Goal: Task Accomplishment & Management: Complete application form

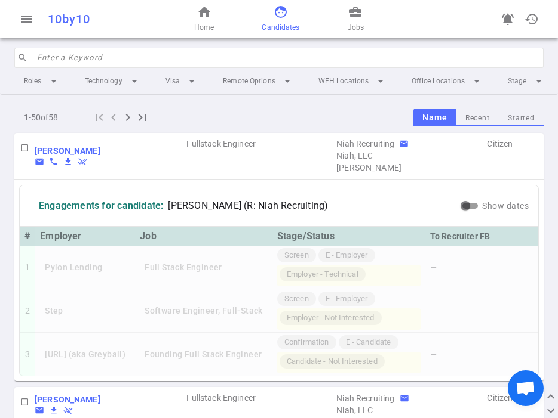
click at [63, 59] on input "search" at bounding box center [286, 57] width 499 height 19
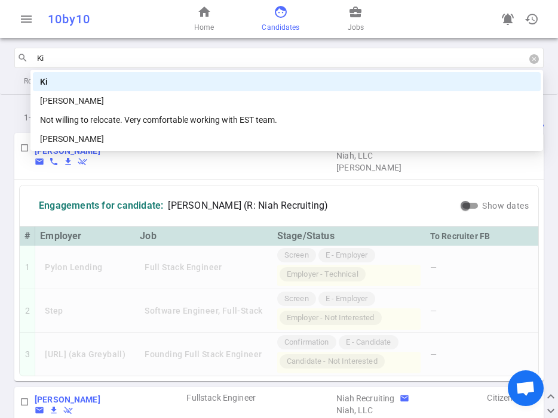
type input "K"
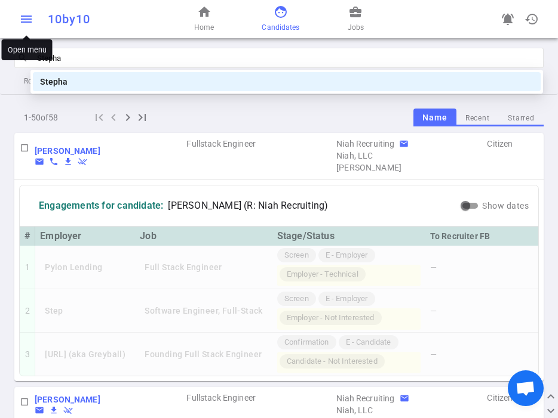
type input "Stepha"
click at [24, 19] on span "menu" at bounding box center [26, 19] width 14 height 14
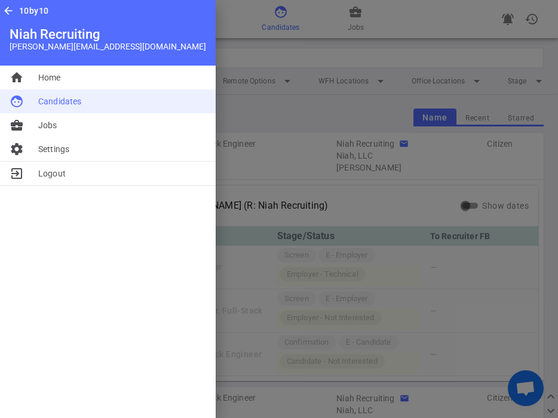
click at [44, 101] on span "Candidates" at bounding box center [59, 102] width 43 height 12
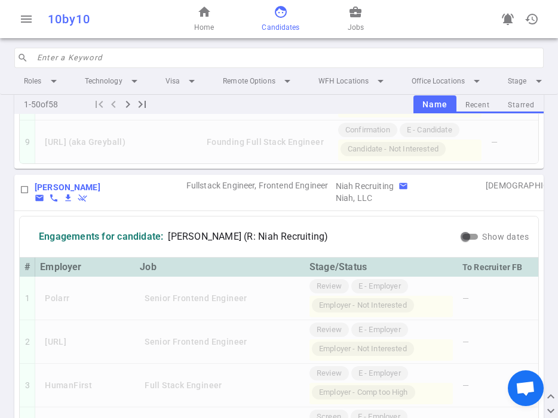
scroll to position [1247, 0]
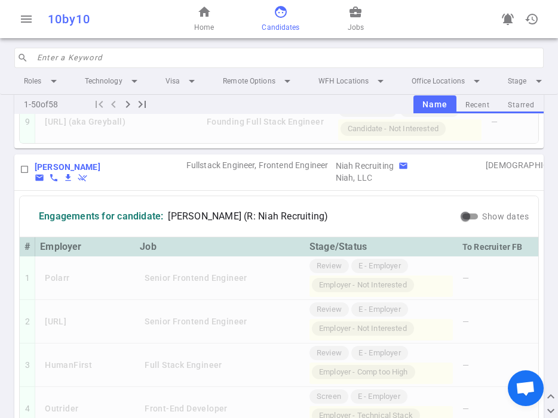
click at [109, 58] on input "search" at bounding box center [286, 57] width 499 height 19
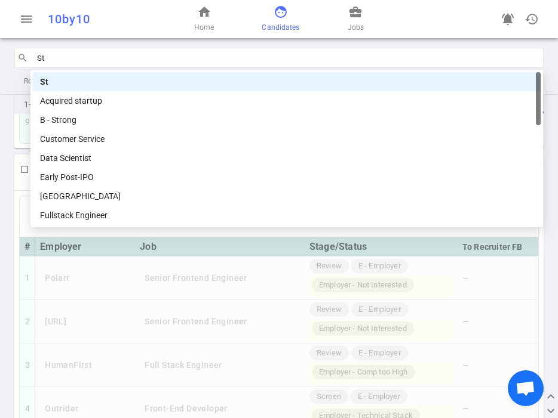
type input "S"
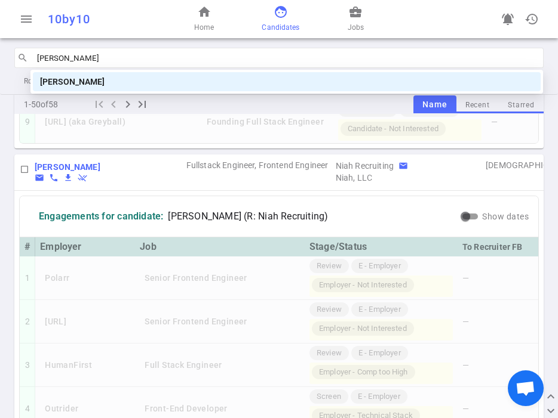
type input "Kim"
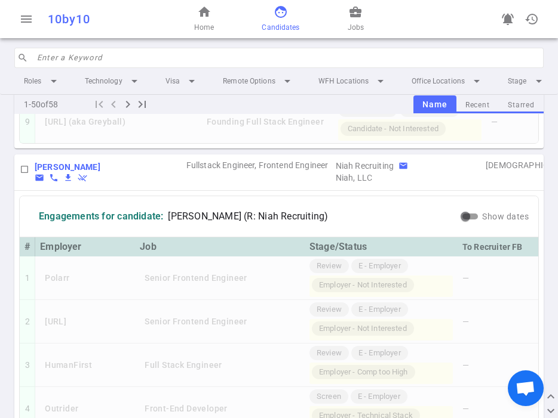
click at [124, 57] on input "search" at bounding box center [286, 57] width 499 height 19
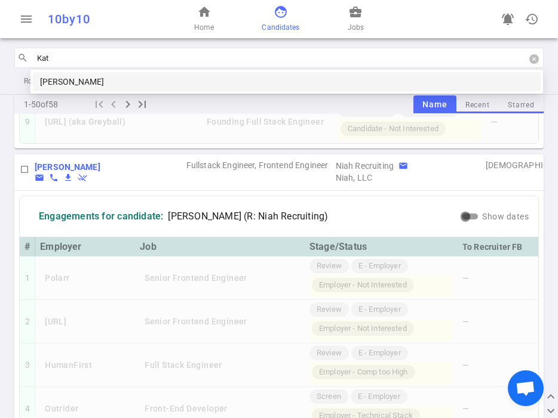
type input "Kath"
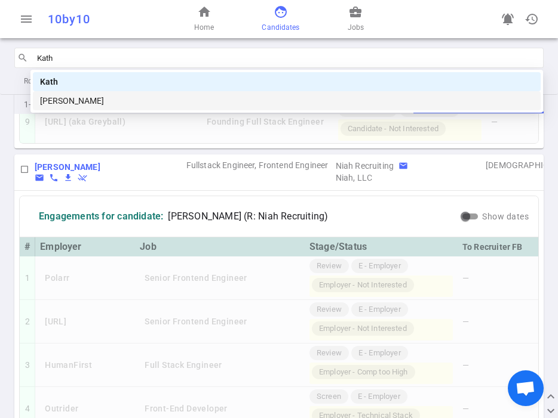
click at [101, 99] on div "[PERSON_NAME]" at bounding box center [286, 100] width 493 height 13
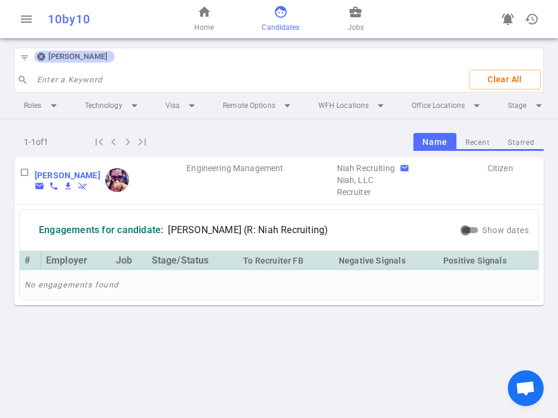
scroll to position [0, 0]
click at [73, 176] on b "[PERSON_NAME]" at bounding box center [68, 176] width 66 height 10
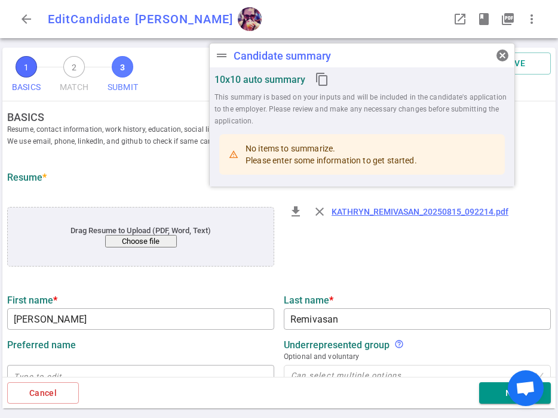
click at [165, 66] on div "1 BASICS 2 MATCH 3 SUBMIT SAVE" at bounding box center [278, 75] width 553 height 54
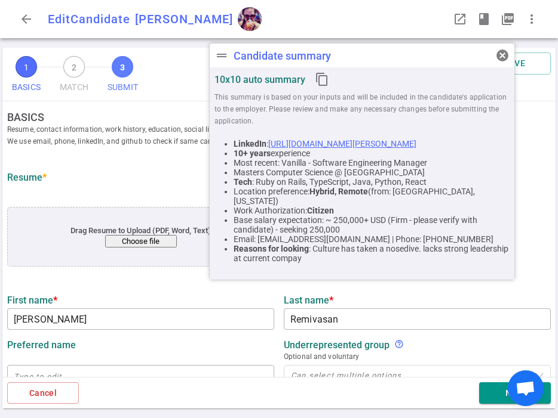
click at [126, 64] on span "3" at bounding box center [122, 66] width 21 height 21
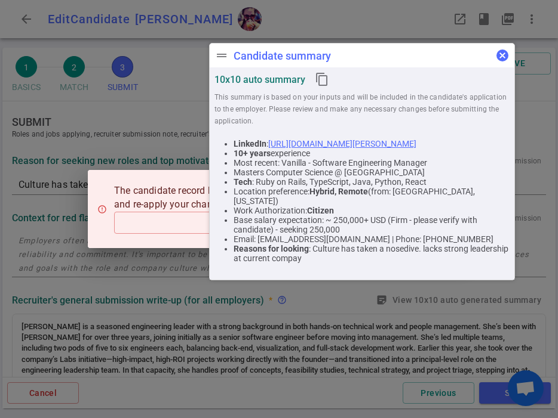
click at [503, 55] on span "cancel" at bounding box center [502, 55] width 14 height 14
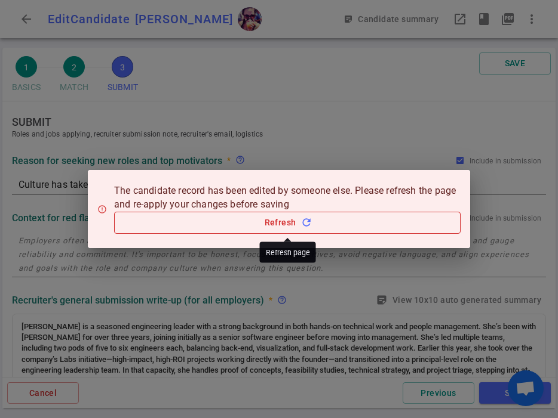
click at [301, 229] on button "Refresh refresh" at bounding box center [287, 223] width 346 height 22
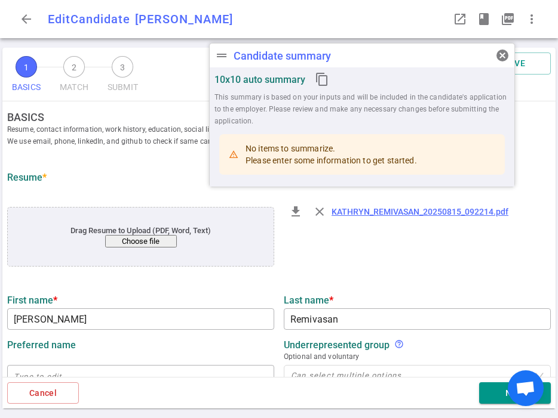
type input "[PERSON_NAME]"
type input "Remivasan"
type input "[EMAIL_ADDRESS][DOMAIN_NAME]"
type input "[PHONE_NUMBER]"
type input "[URL][DOMAIN_NAME][PERSON_NAME]"
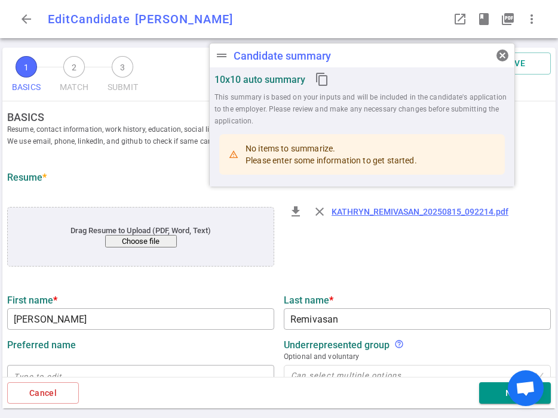
type input "Vanilla"
type textarea "Software Engineering Manager"
type input "14"
type input "[GEOGRAPHIC_DATA]"
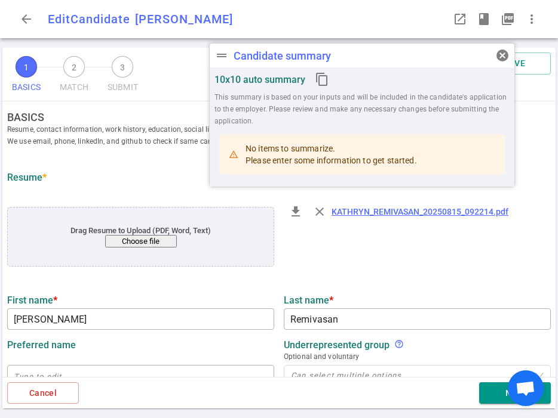
type input "Computer Science"
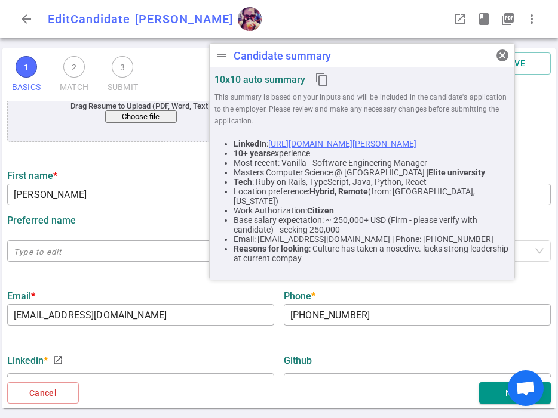
scroll to position [141, 0]
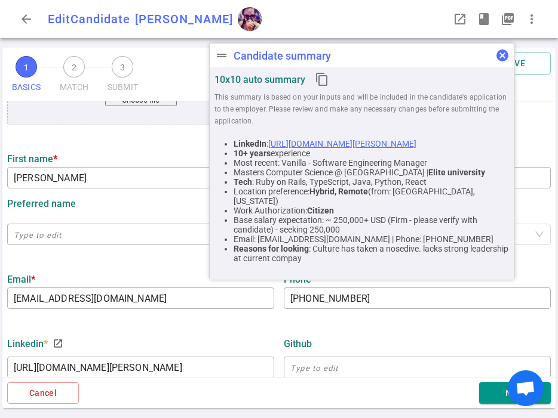
click at [504, 56] on span "cancel" at bounding box center [502, 55] width 14 height 14
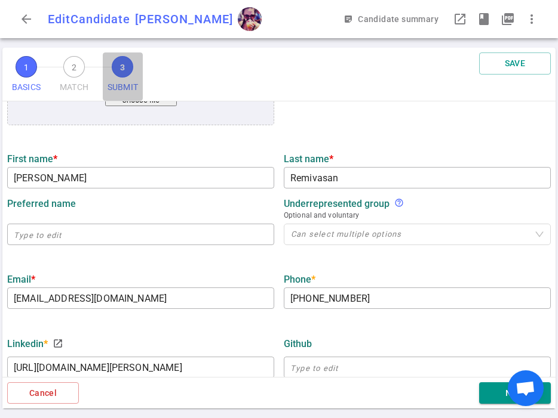
click at [124, 69] on span "3" at bounding box center [122, 66] width 21 height 21
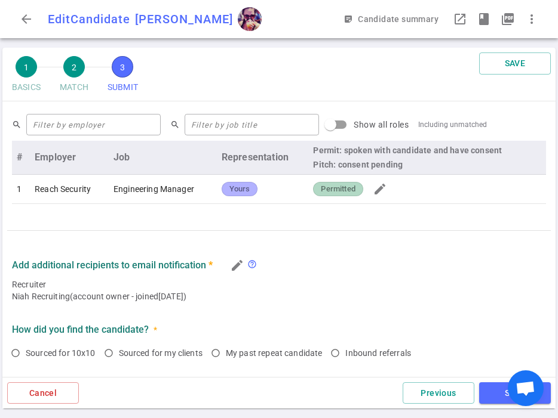
scroll to position [570, 0]
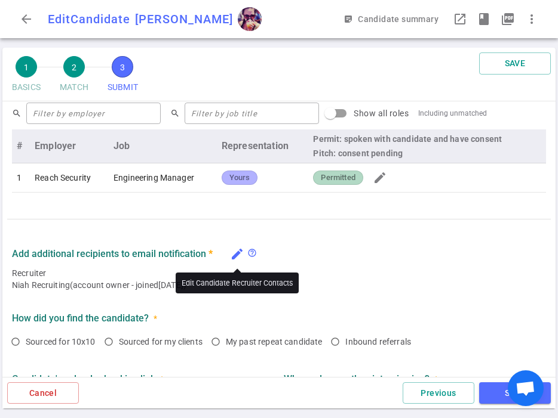
click at [236, 256] on icon "edit" at bounding box center [237, 254] width 14 height 14
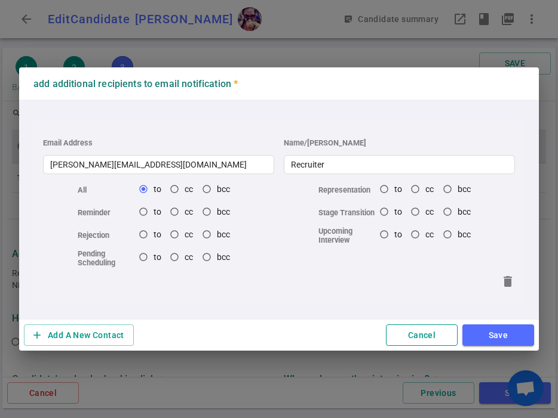
click at [419, 338] on button "Cancel" at bounding box center [422, 336] width 72 height 22
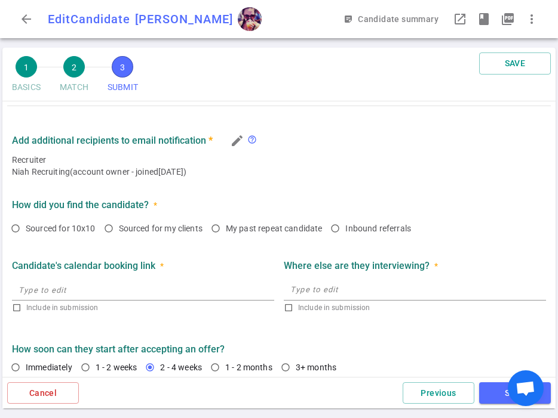
scroll to position [691, 0]
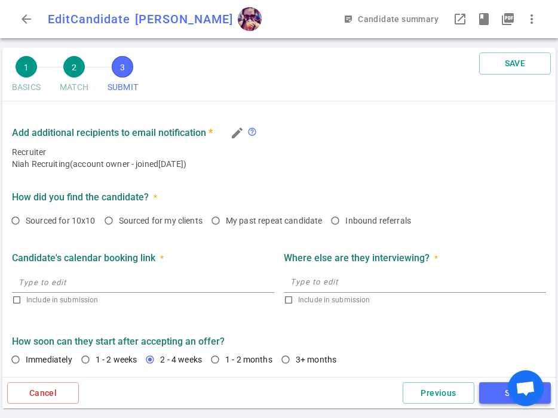
click at [490, 399] on button "SAVE" at bounding box center [515, 394] width 72 height 22
